Goal: Find specific page/section: Find specific page/section

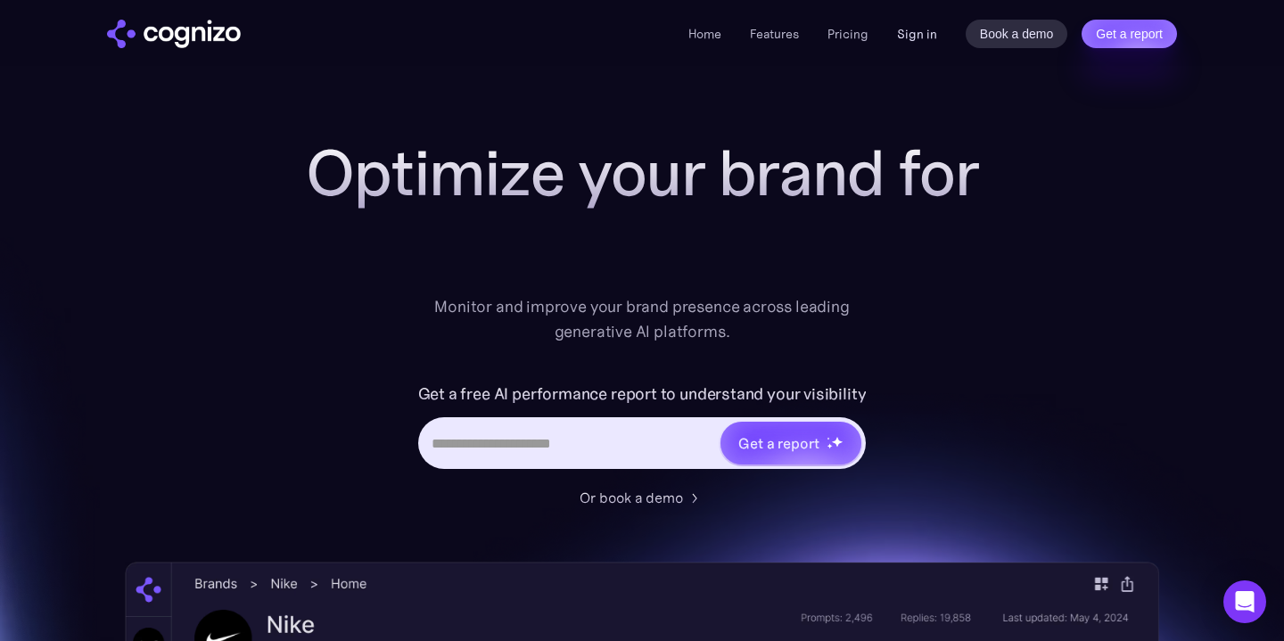
click at [899, 32] on link "Sign in" at bounding box center [917, 33] width 40 height 21
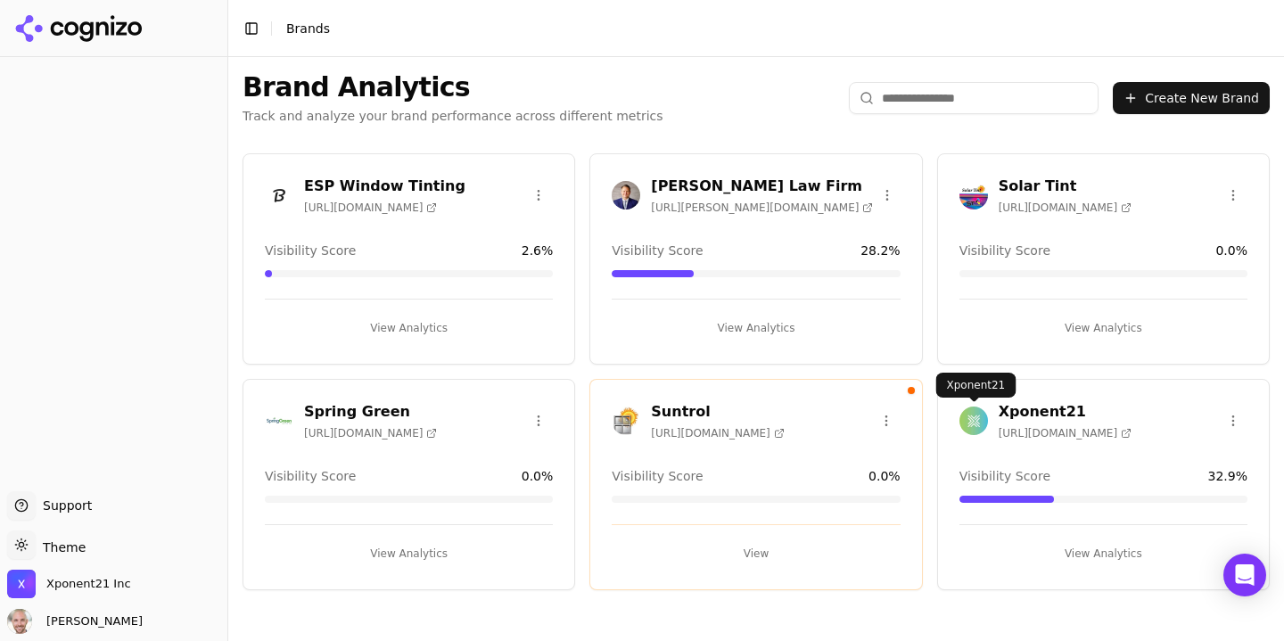
click at [987, 435] on div "Xponent21 [URL][DOMAIN_NAME]" at bounding box center [1045, 420] width 172 height 39
click at [1047, 415] on h3 "Xponent21" at bounding box center [1064, 411] width 133 height 21
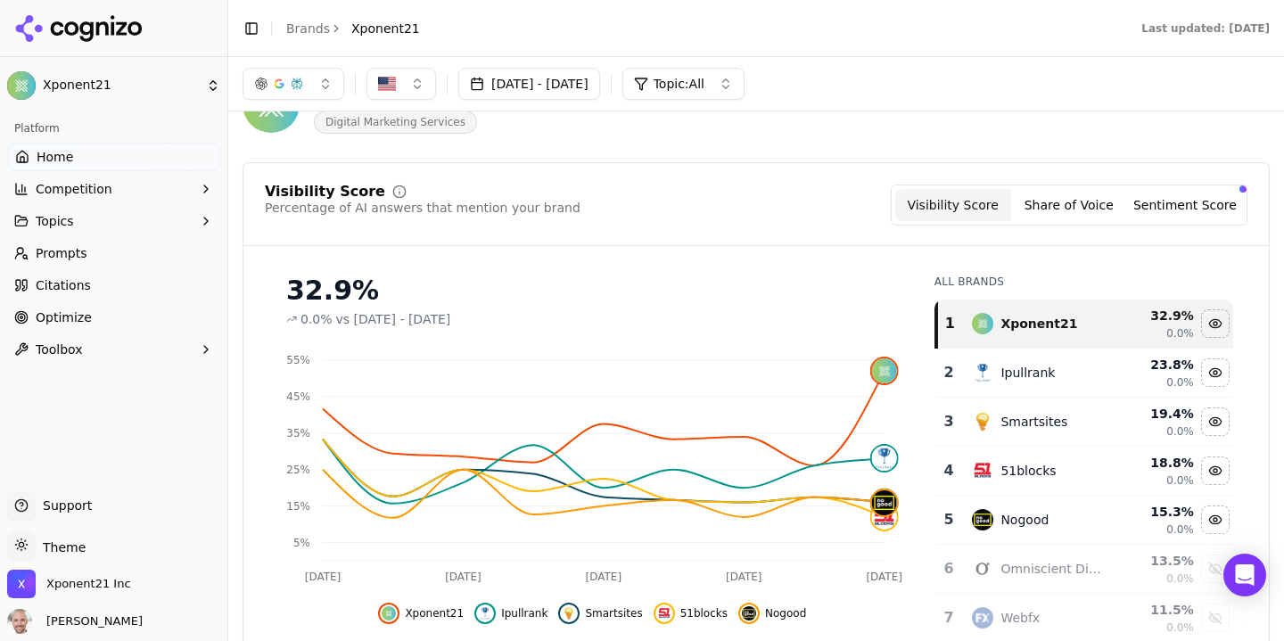
scroll to position [66, 0]
click img
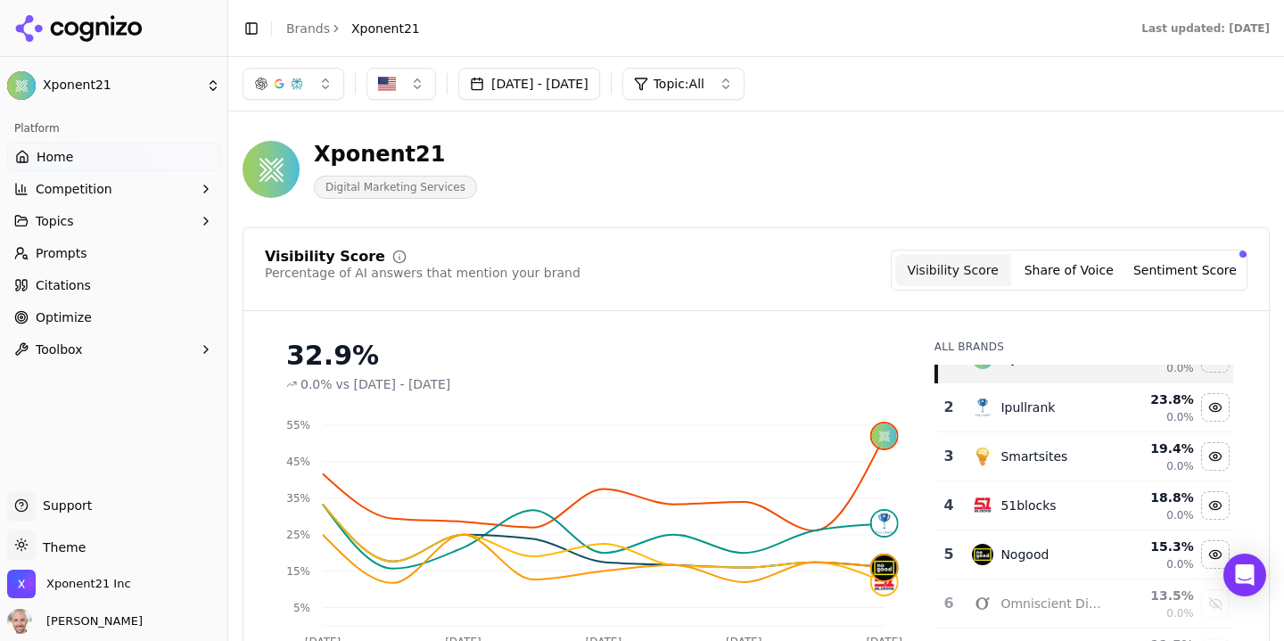
scroll to position [37, 0]
